Goal: Task Accomplishment & Management: Complete application form

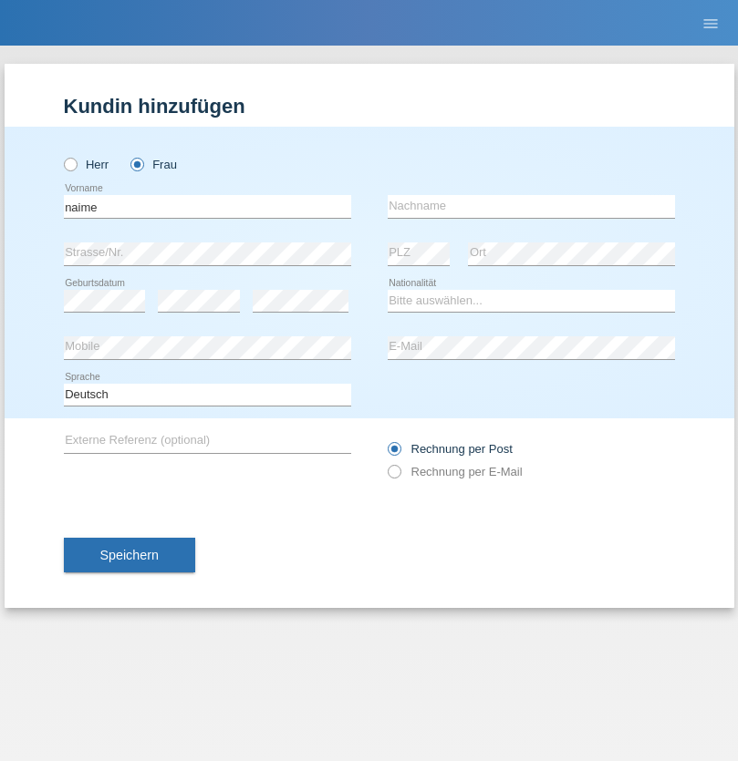
type input "naime"
click at [531, 206] on input "text" at bounding box center [531, 206] width 287 height 23
type input "llugiqi"
select select "CH"
radio input "true"
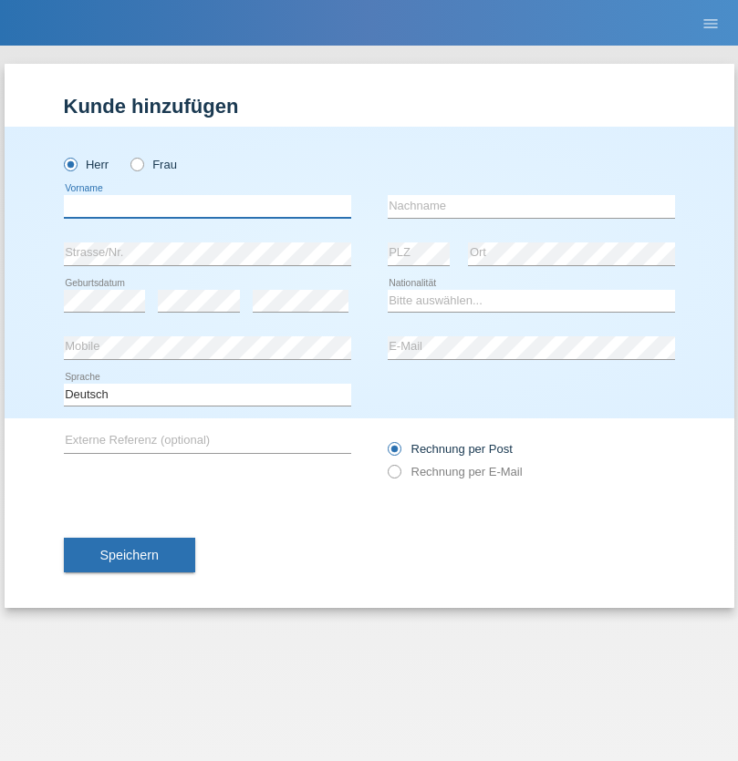
click at [207, 206] on input "text" at bounding box center [207, 206] width 287 height 23
type input "Sérgio"
click at [531, 206] on input "text" at bounding box center [531, 206] width 287 height 23
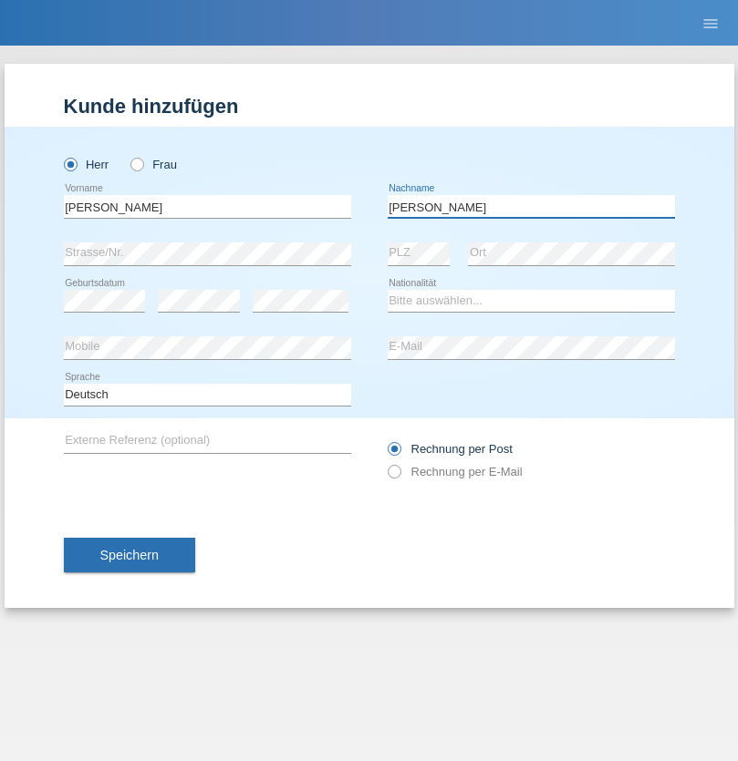
type input "Teixeira"
select select "PT"
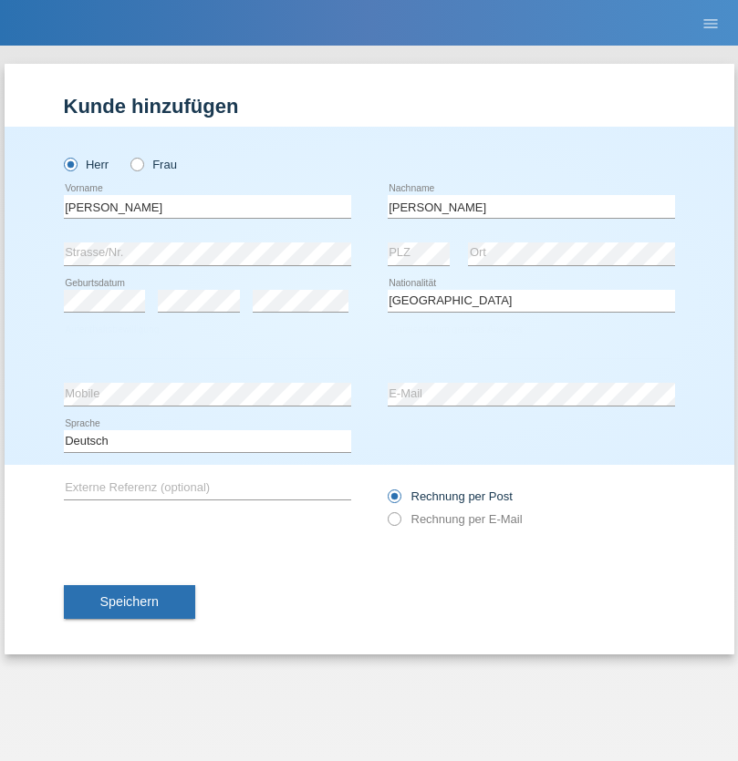
select select "C"
select select "25"
select select "02"
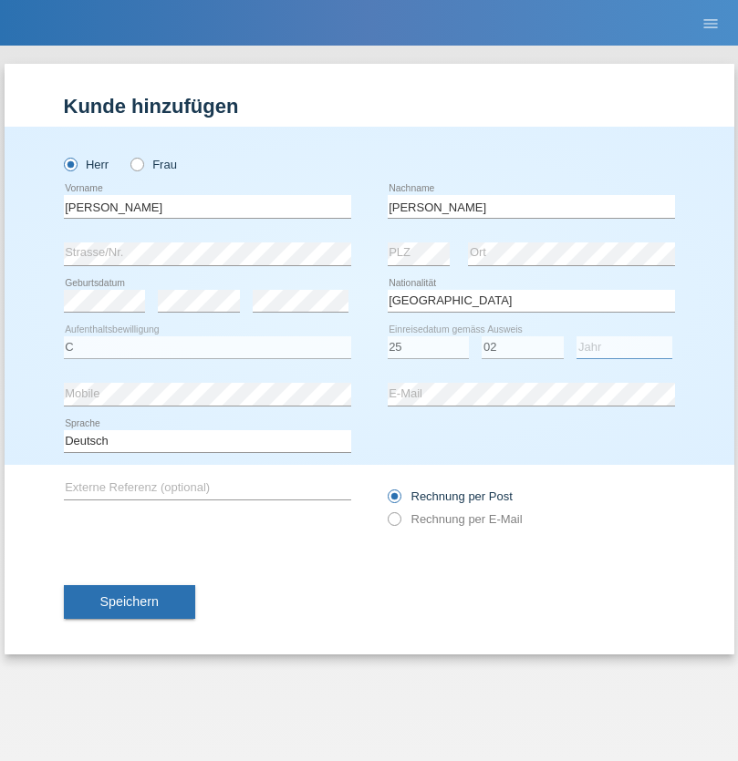
select select "2021"
select select "en"
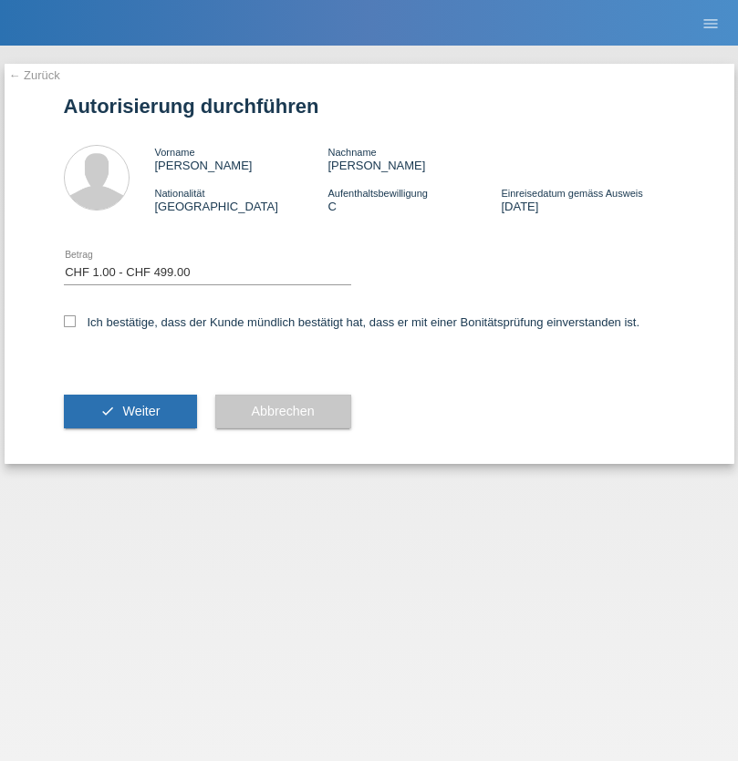
select select "1"
checkbox input "true"
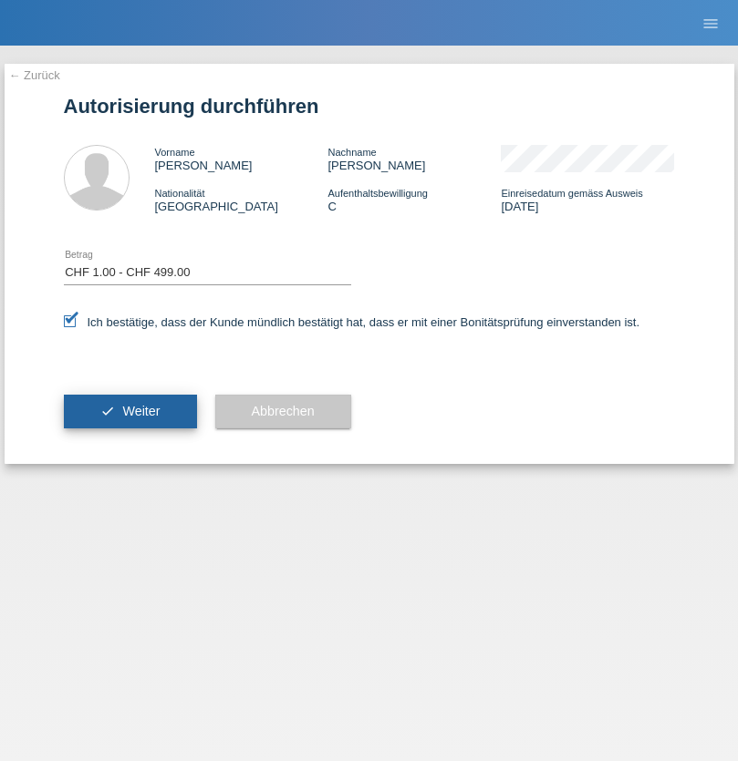
click at [129, 411] on span "Weiter" at bounding box center [140, 411] width 37 height 15
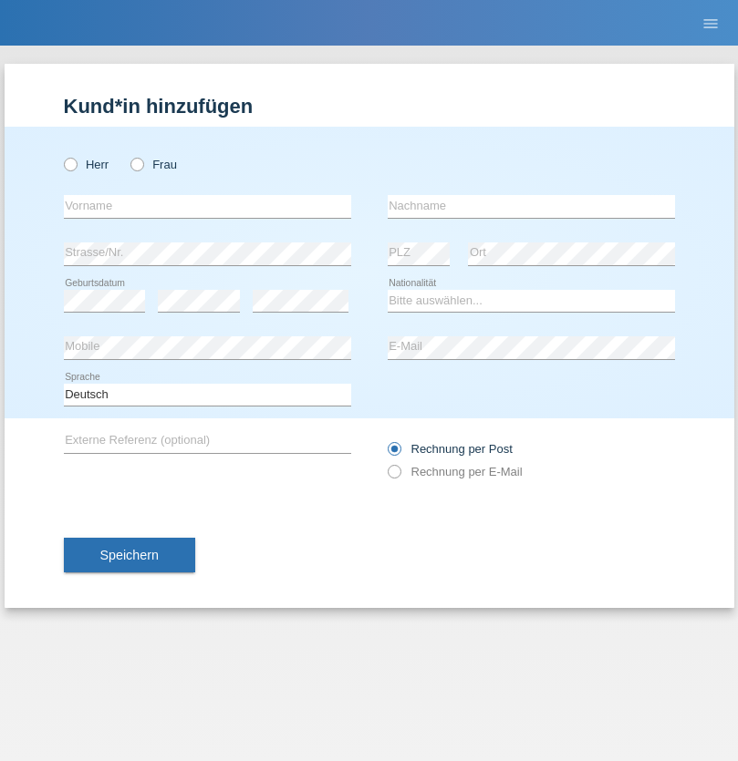
radio input "true"
click at [207, 206] on input "text" at bounding box center [207, 206] width 287 height 23
type input "Mustafa"
click at [531, 206] on input "text" at bounding box center [531, 206] width 287 height 23
type input "Sokol"
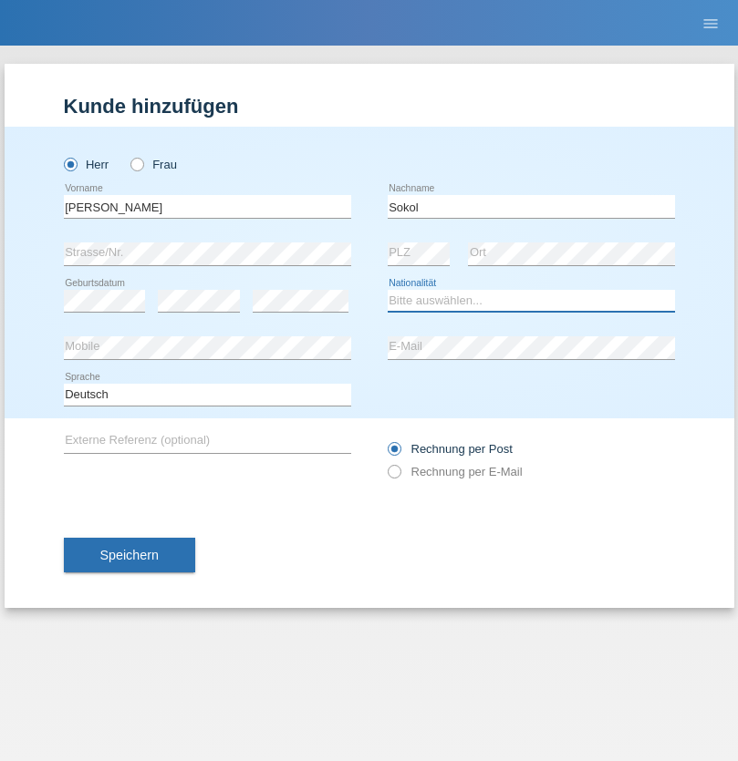
select select "XK"
select select "C"
select select "02"
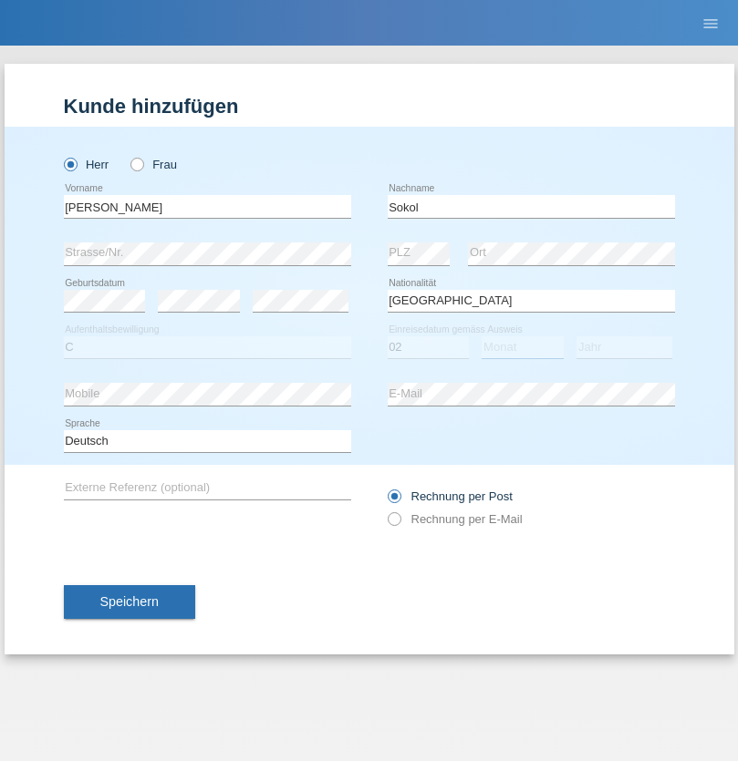
select select "08"
select select "1988"
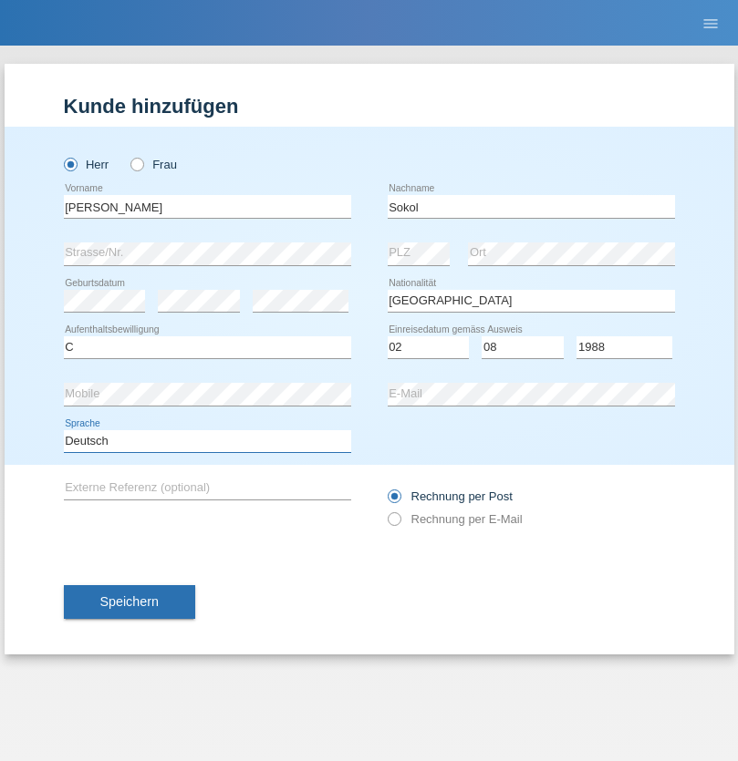
select select "en"
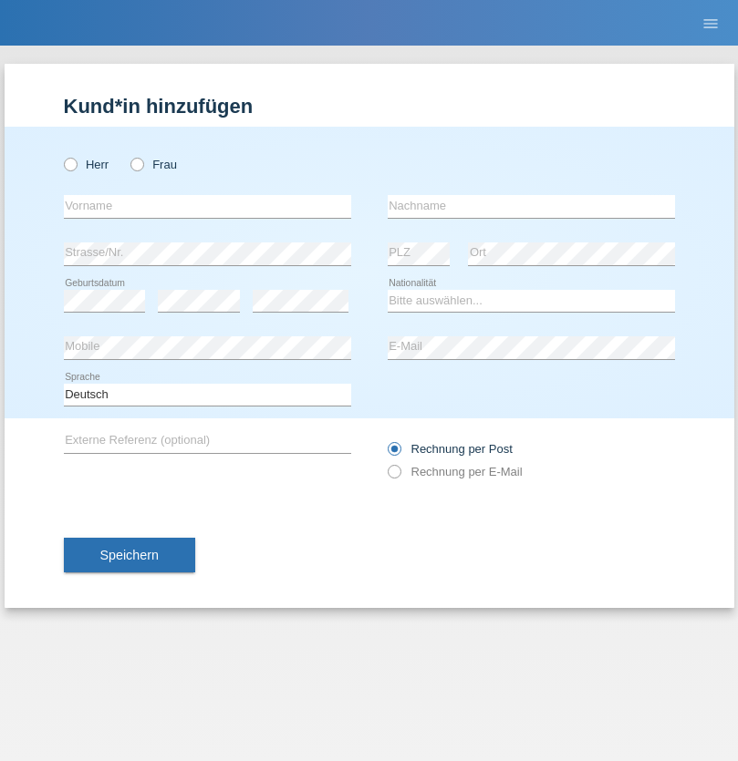
radio input "true"
click at [207, 206] on input "text" at bounding box center [207, 206] width 287 height 23
type input "Mustafa"
click at [531, 206] on input "text" at bounding box center [531, 206] width 287 height 23
type input "Sokol"
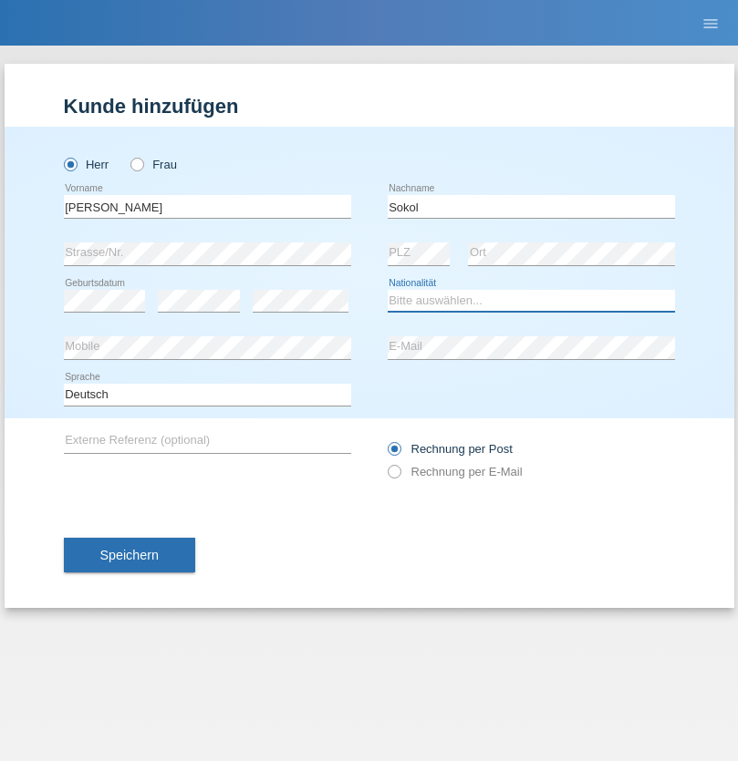
select select "XK"
select select "C"
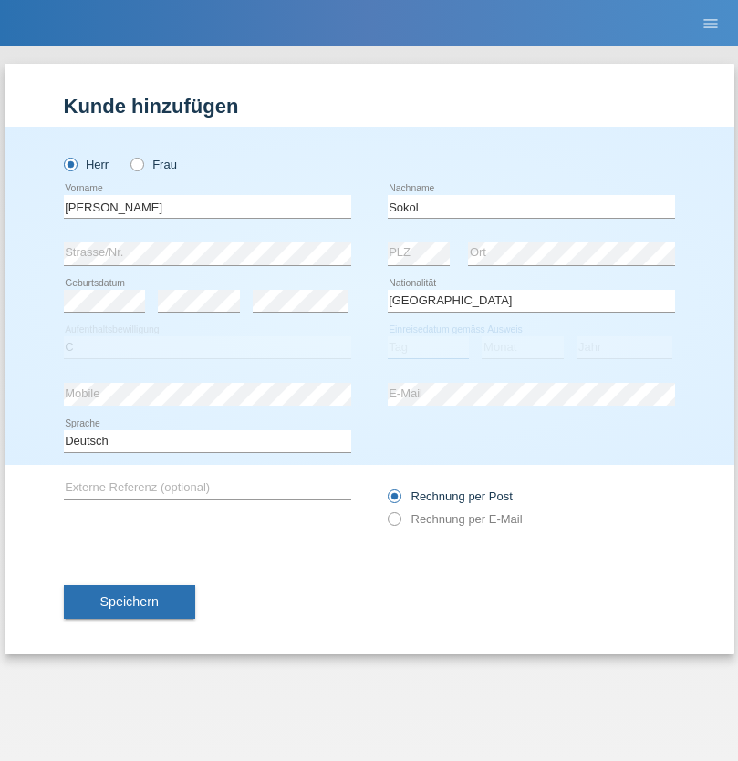
select select "02"
select select "08"
select select "1988"
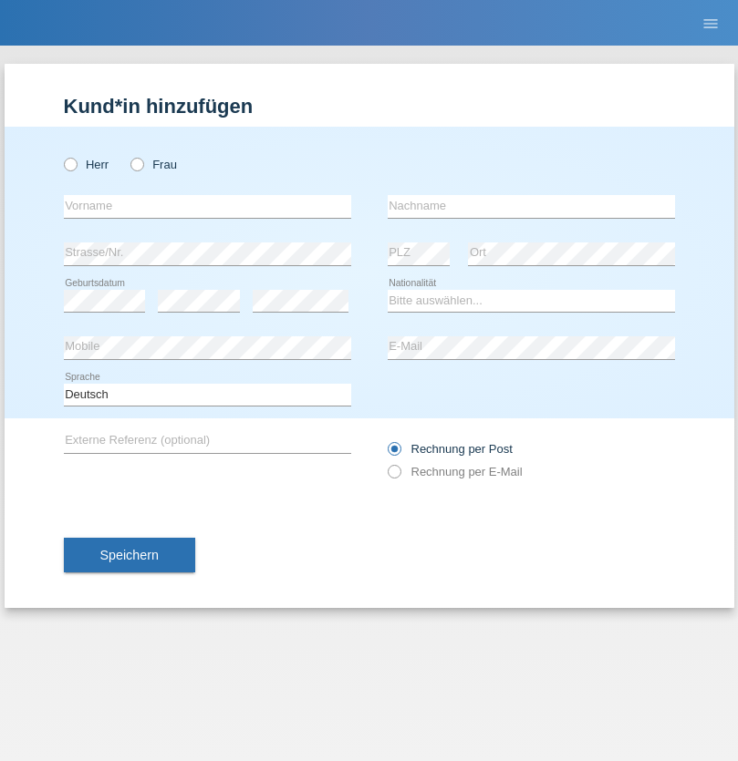
radio input "true"
click at [207, 206] on input "text" at bounding box center [207, 206] width 287 height 23
type input "Shanas"
click at [531, 206] on input "text" at bounding box center [531, 206] width 287 height 23
type input "Baranati"
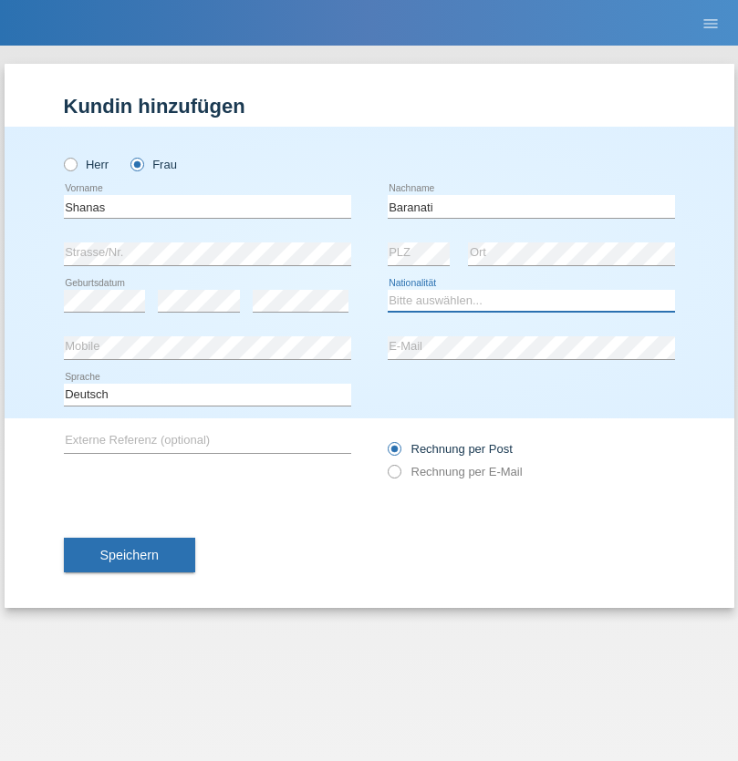
select select "CH"
radio input "true"
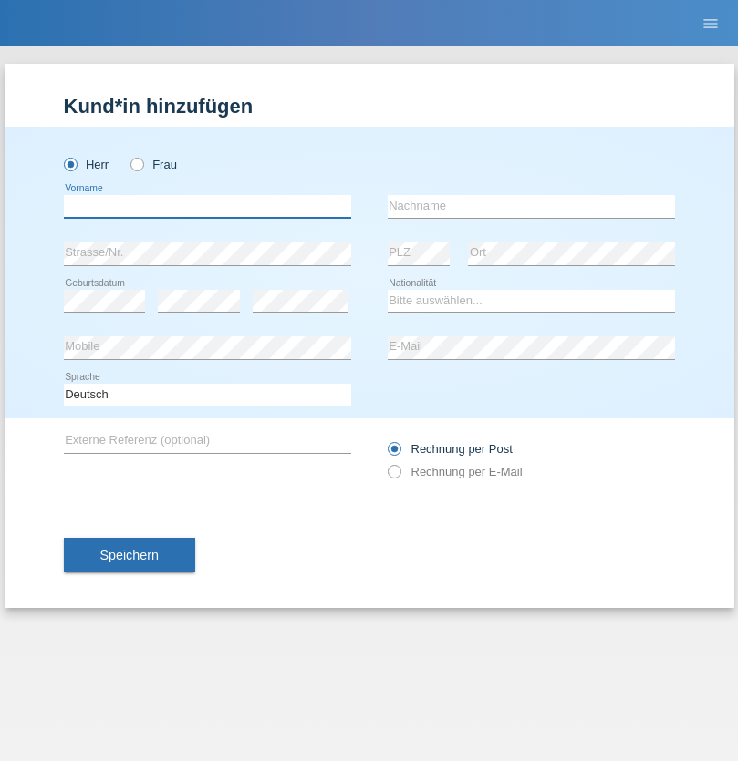
click at [207, 206] on input "text" at bounding box center [207, 206] width 287 height 23
type input "[PERSON_NAME]"
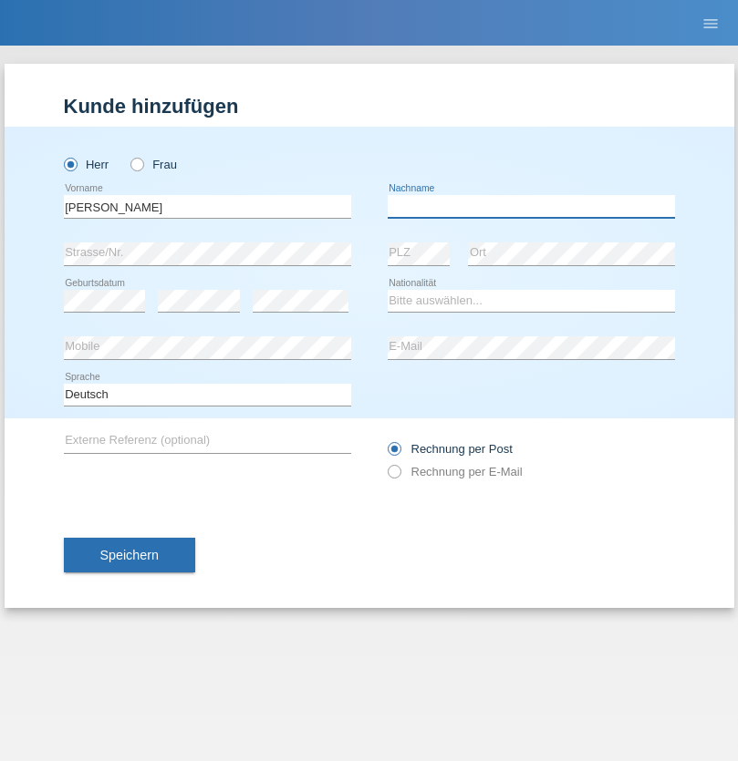
click at [531, 206] on input "text" at bounding box center [531, 206] width 287 height 23
type input "[PERSON_NAME]"
select select "PL"
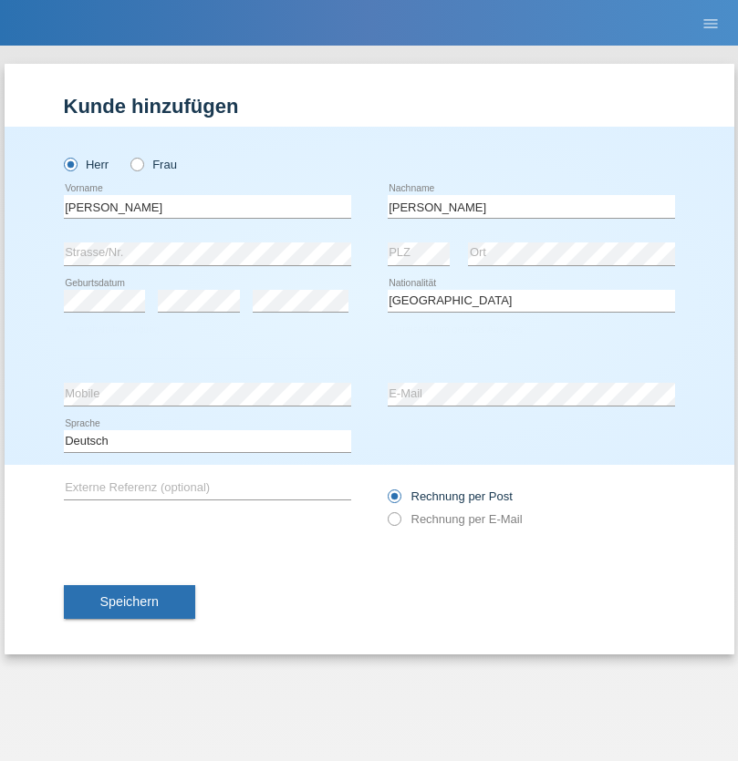
select select "C"
select select "11"
select select "01"
select select "2007"
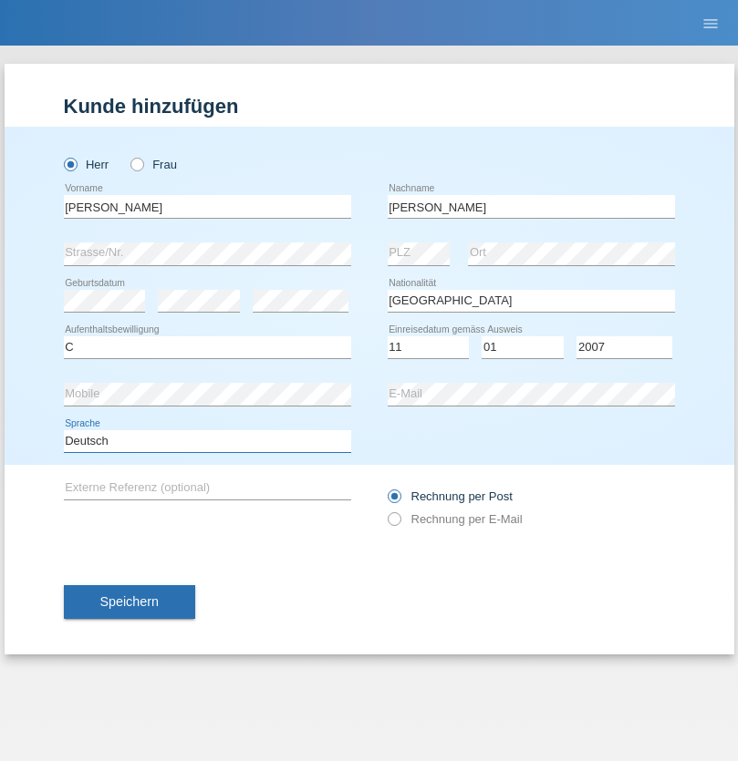
select select "en"
